Goal: Task Accomplishment & Management: Manage account settings

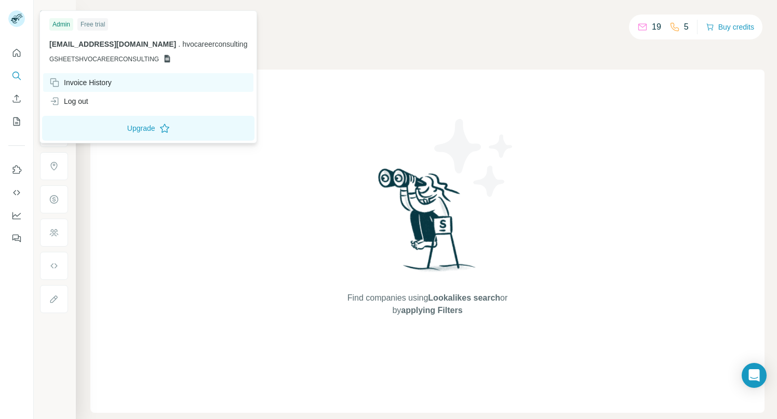
click at [84, 87] on div "Invoice History" at bounding box center [80, 82] width 62 height 10
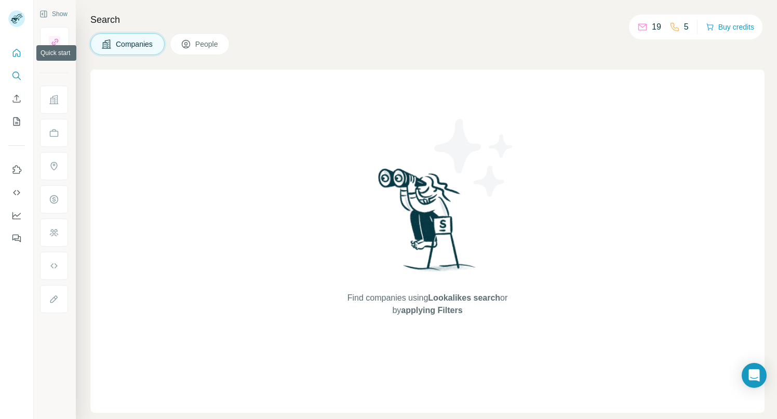
click at [13, 52] on icon "Quick start" at bounding box center [16, 53] width 10 height 10
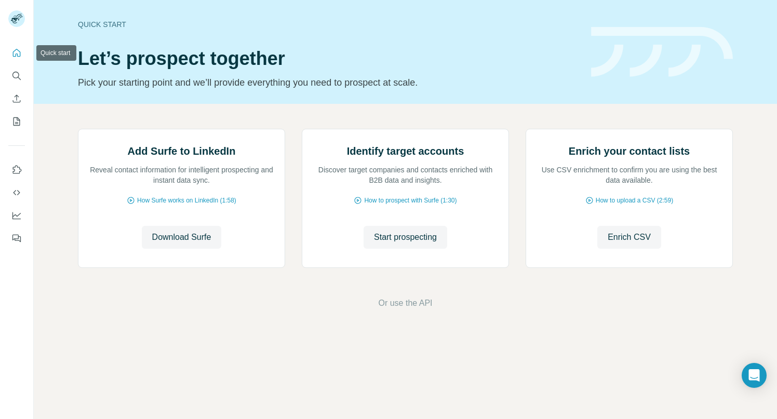
click at [13, 52] on icon "Quick start" at bounding box center [16, 53] width 10 height 10
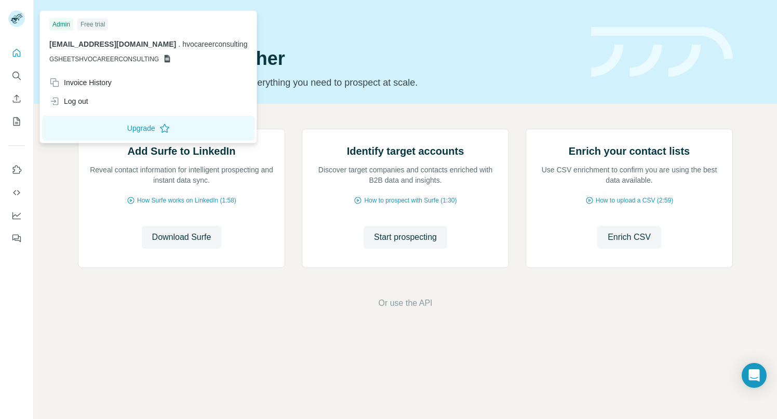
click at [16, 20] on icon at bounding box center [15, 21] width 8 height 6
click at [123, 128] on button "Upgrade" at bounding box center [148, 128] width 212 height 25
click at [697, 40] on img at bounding box center [662, 52] width 142 height 50
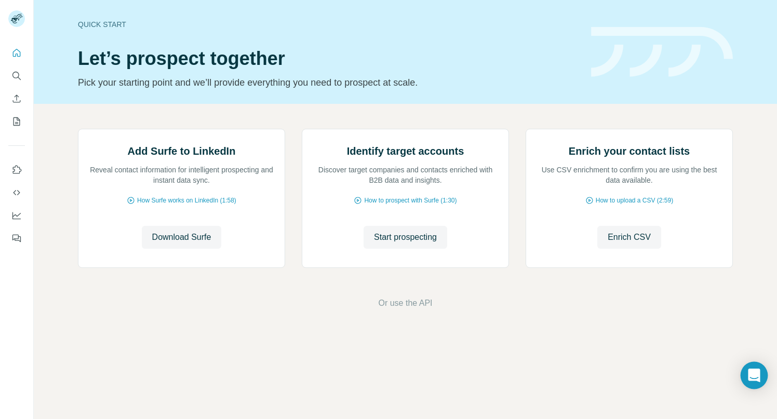
click at [753, 379] on icon "Open Intercom Messenger" at bounding box center [754, 375] width 12 height 13
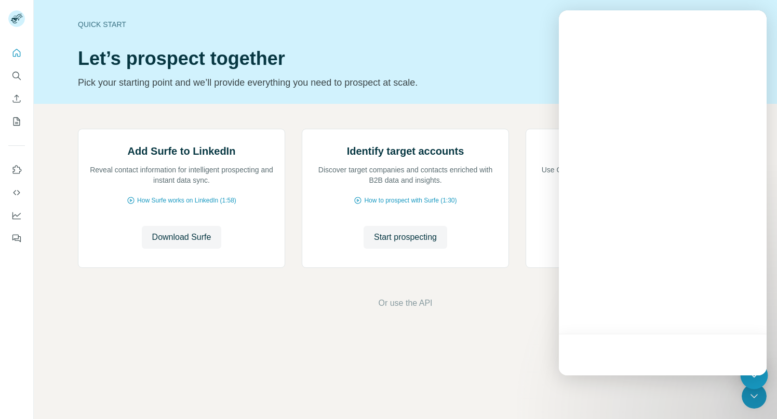
scroll to position [0, 0]
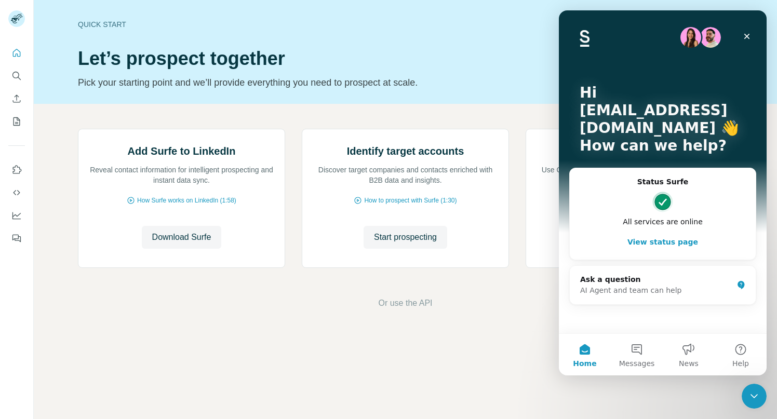
click at [476, 334] on div "Add Surfe to LinkedIn Reveal contact information for intelligent prospecting an…" at bounding box center [405, 219] width 743 height 230
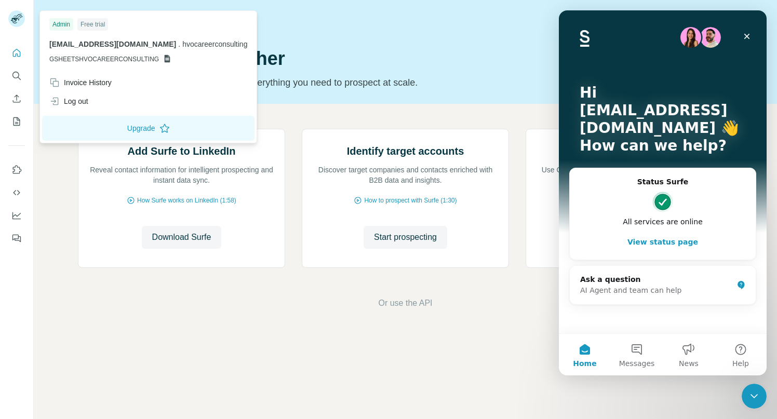
click at [22, 19] on rect at bounding box center [16, 18] width 17 height 17
click at [101, 57] on span "GSHEETSHVOCAREERCONSULTING" at bounding box center [104, 59] width 110 height 9
click at [84, 79] on div "Invoice History" at bounding box center [80, 82] width 62 height 10
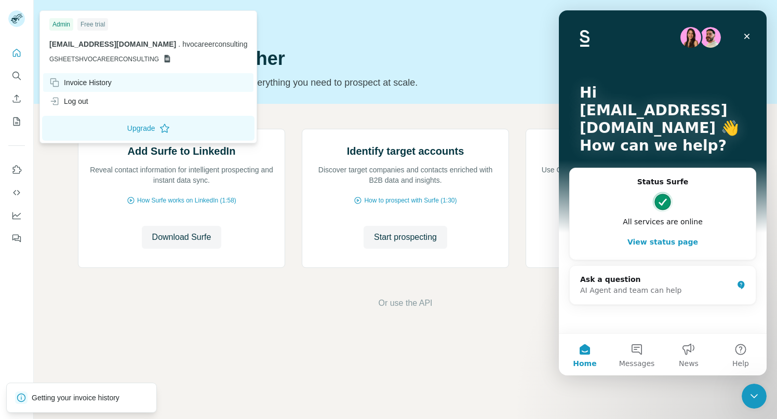
click at [84, 79] on div "Invoice History" at bounding box center [80, 82] width 62 height 10
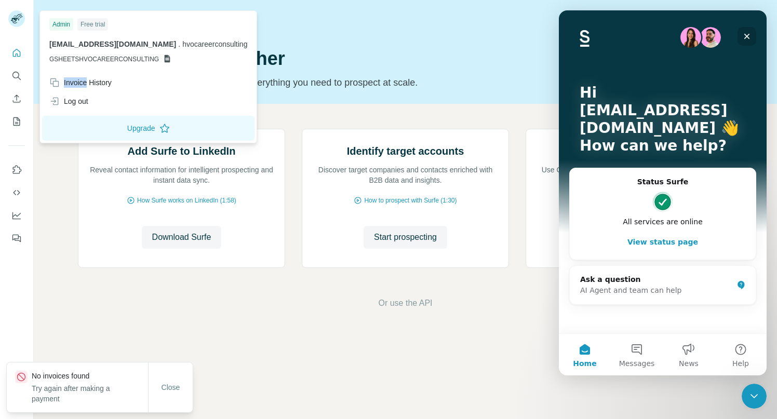
click at [749, 37] on icon "Close" at bounding box center [746, 36] width 8 height 8
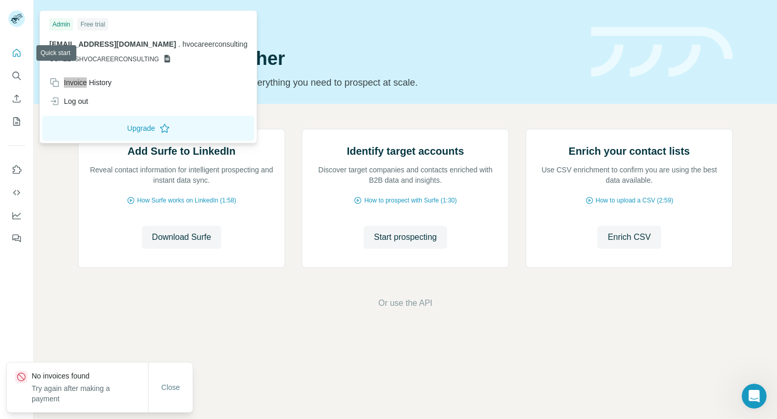
click at [15, 54] on icon "Quick start" at bounding box center [16, 53] width 10 height 10
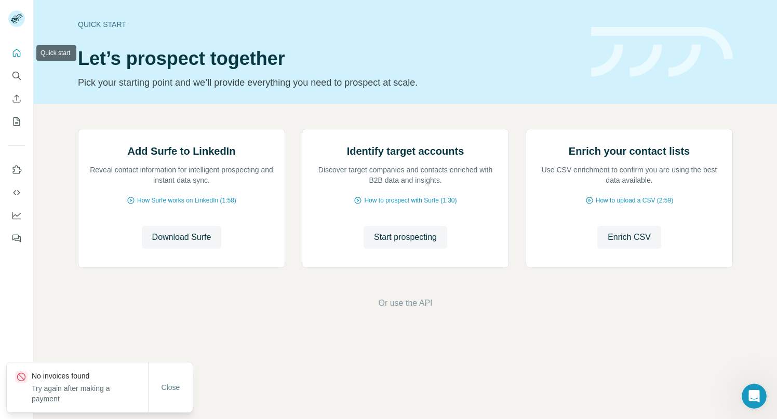
click at [15, 54] on icon "Quick start" at bounding box center [16, 53] width 10 height 10
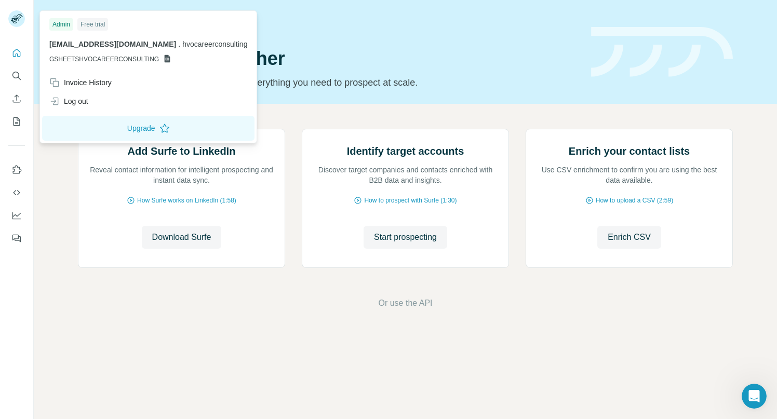
click at [16, 19] on rect at bounding box center [16, 18] width 17 height 17
click at [146, 126] on button "Upgrade" at bounding box center [148, 128] width 212 height 25
